Goal: Communication & Community: Share content

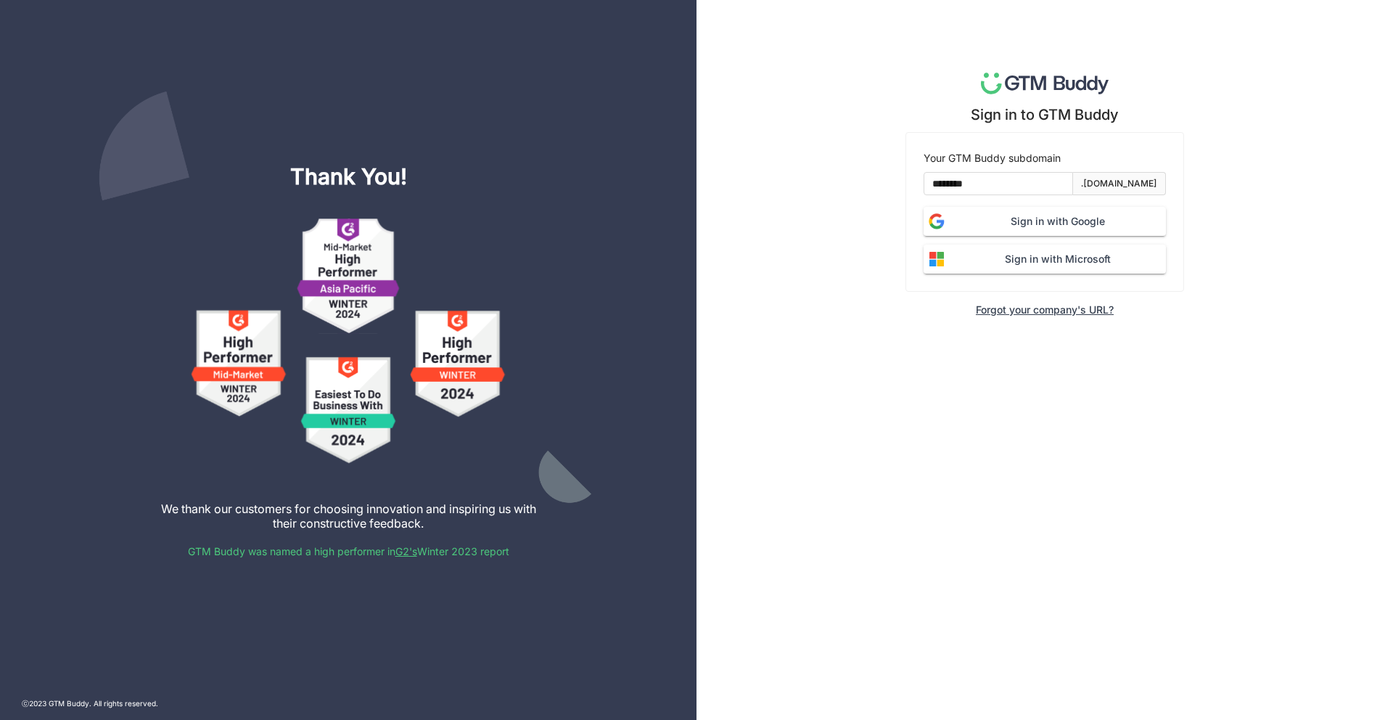
click at [1001, 226] on span "Sign in with Google" at bounding box center [1058, 221] width 216 height 16
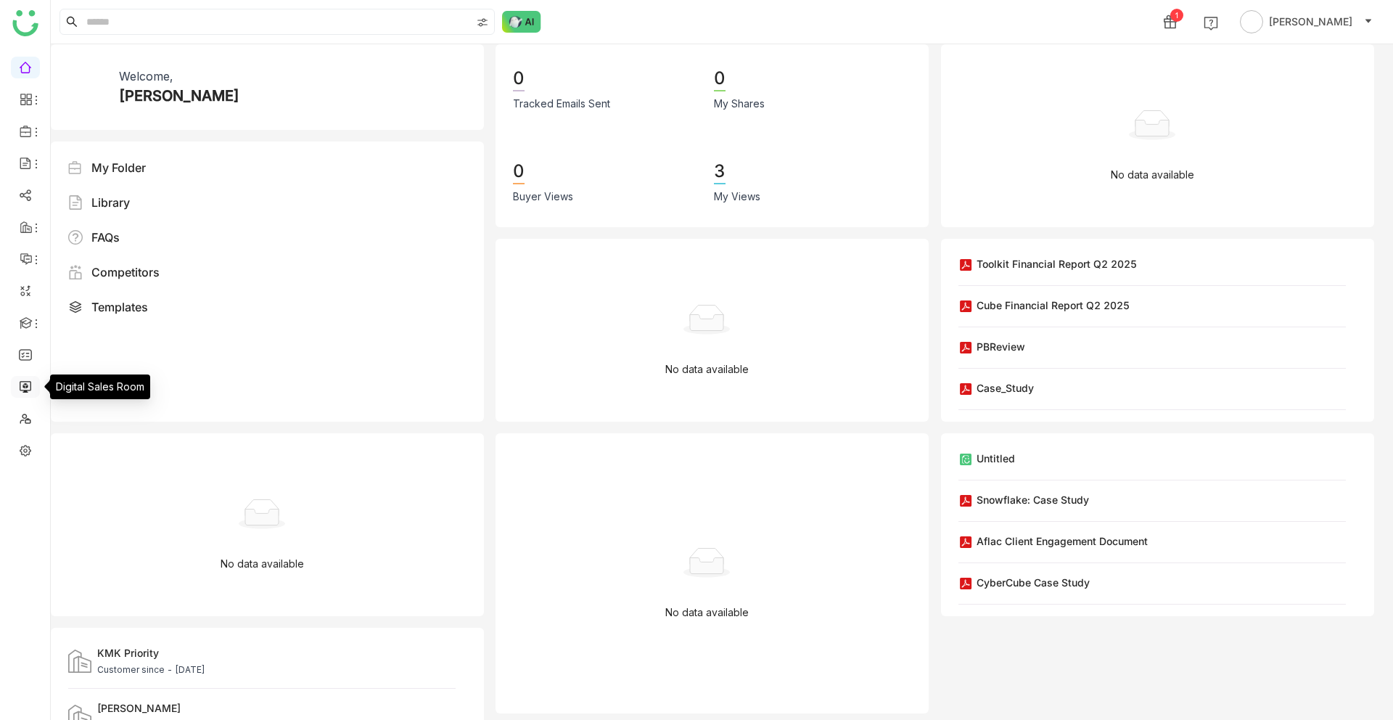
click at [25, 389] on link at bounding box center [25, 386] width 13 height 12
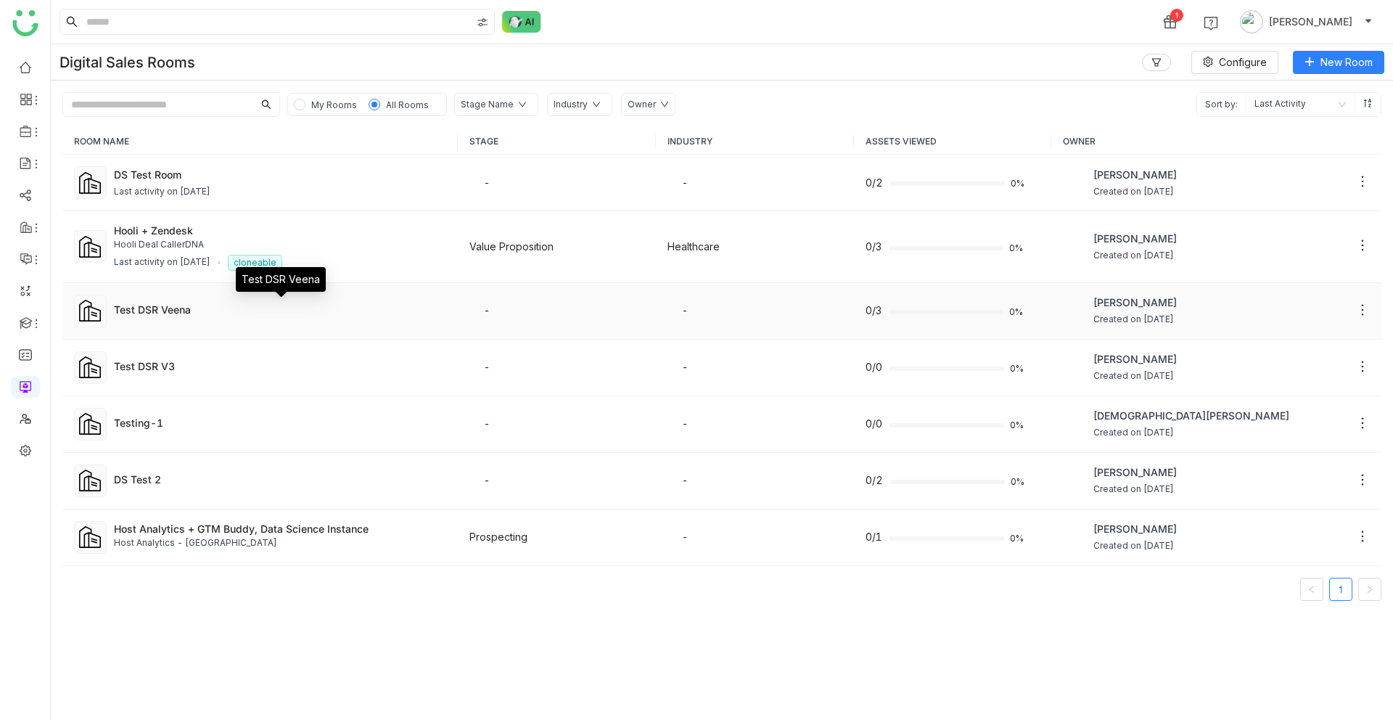
click at [183, 309] on div "Test DSR Veena" at bounding box center [280, 309] width 333 height 15
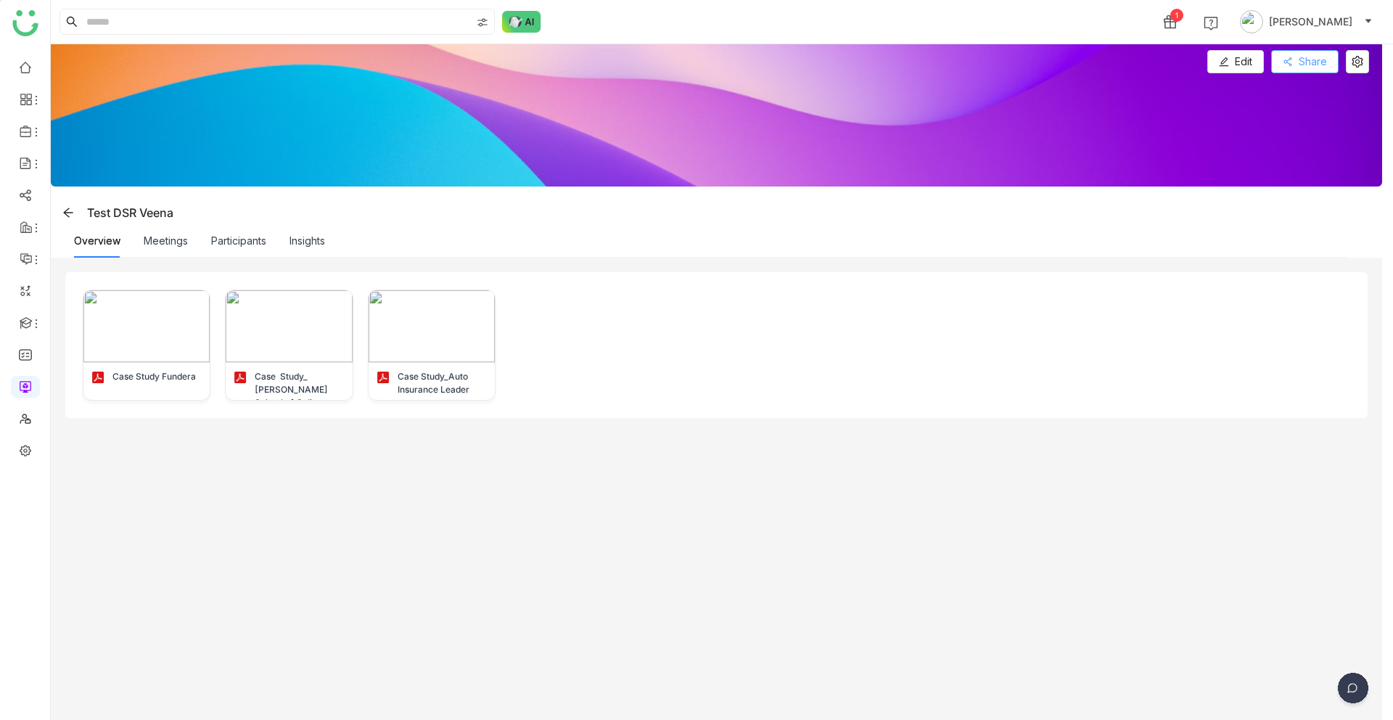
click at [1303, 68] on button "Share" at bounding box center [1305, 61] width 67 height 23
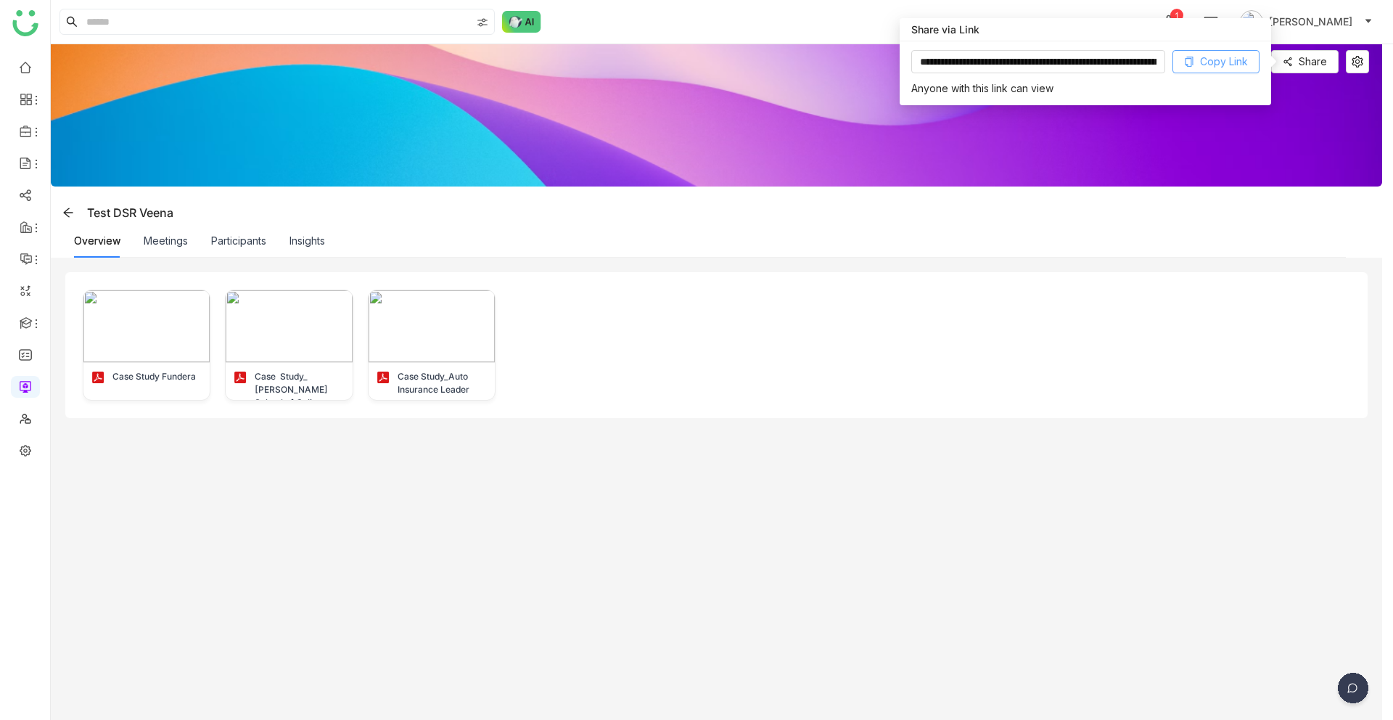
click at [1208, 66] on span "Copy Link" at bounding box center [1224, 62] width 48 height 16
